Goal: Find specific page/section: Find specific page/section

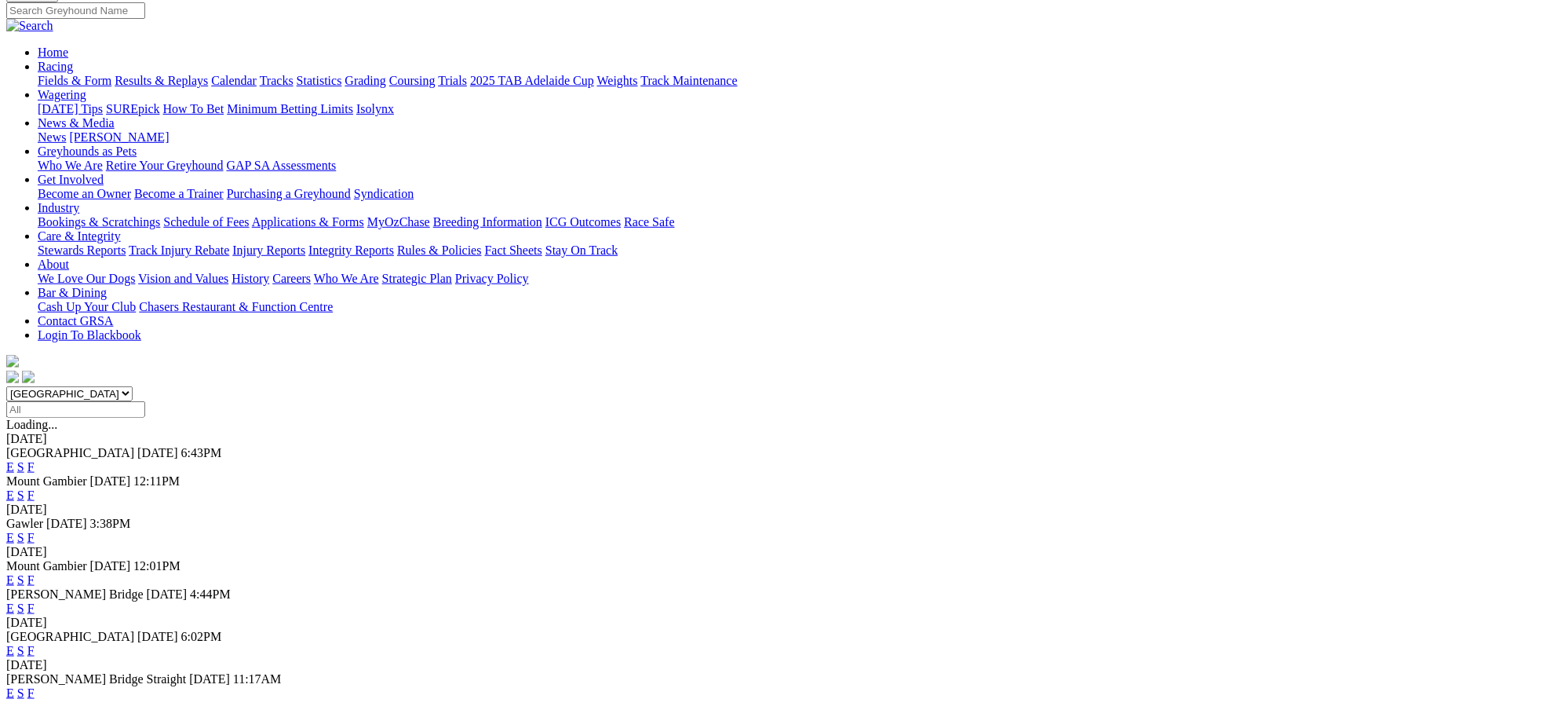
scroll to position [209, 0]
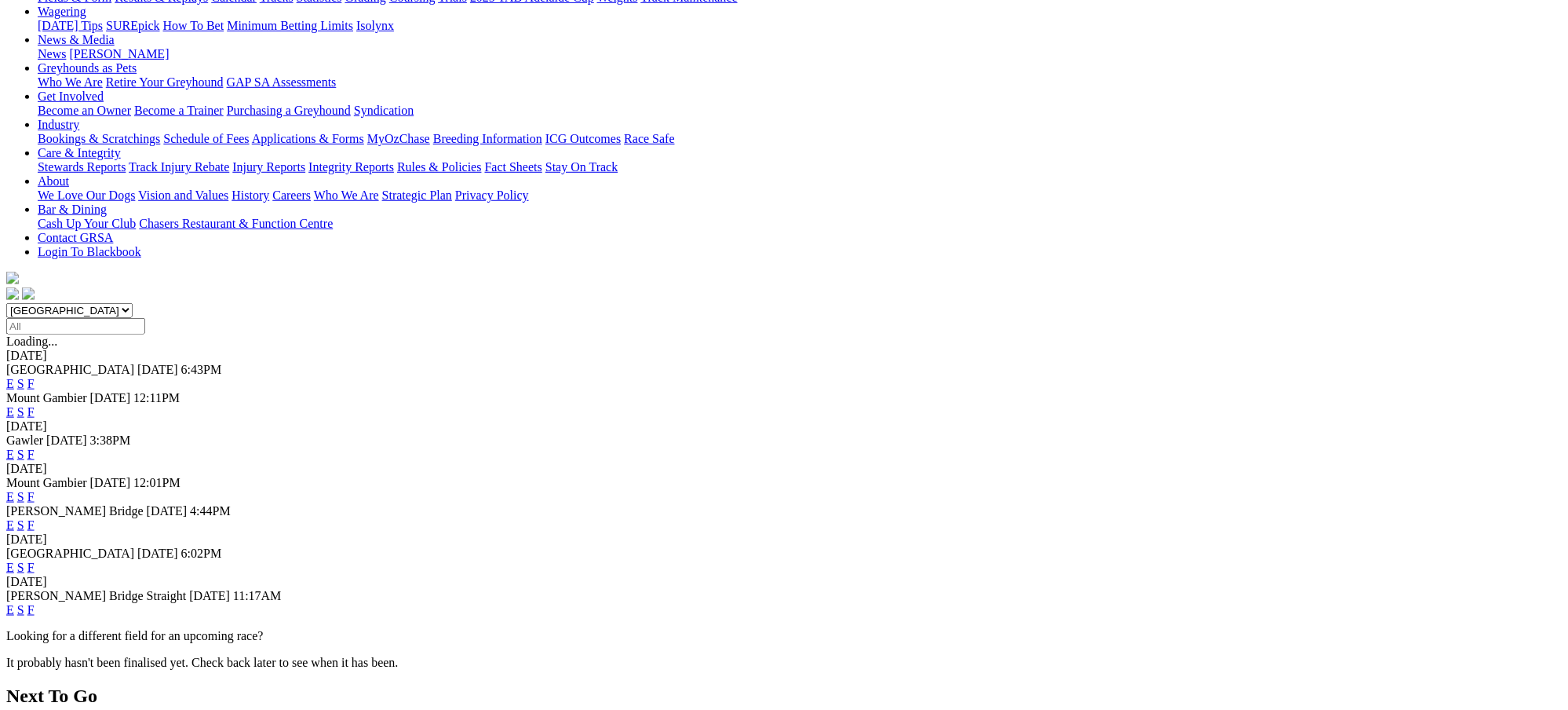
click at [34, 603] on link "F" at bounding box center [31, 610] width 7 height 14
